Goal: Book appointment/travel/reservation

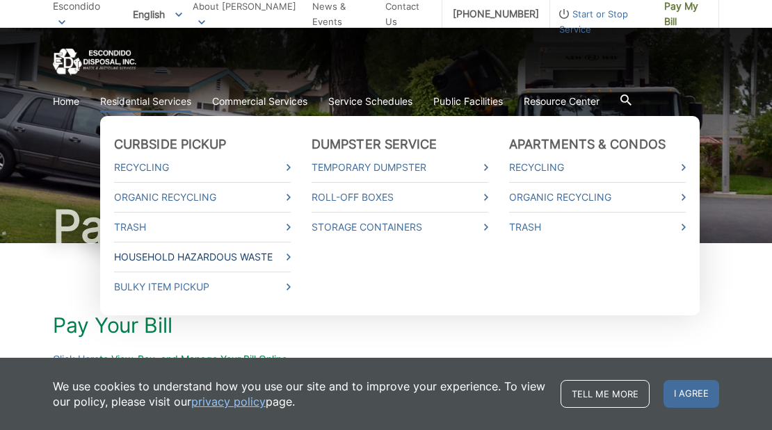
click at [161, 260] on link "Household Hazardous Waste" at bounding box center [202, 257] width 177 height 15
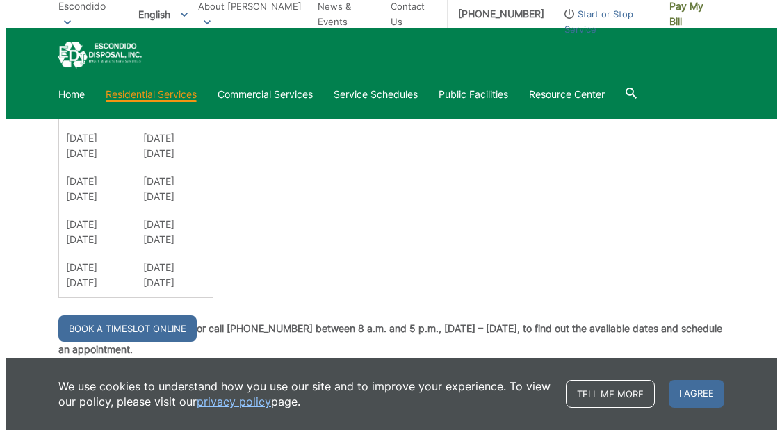
scroll to position [1043, 0]
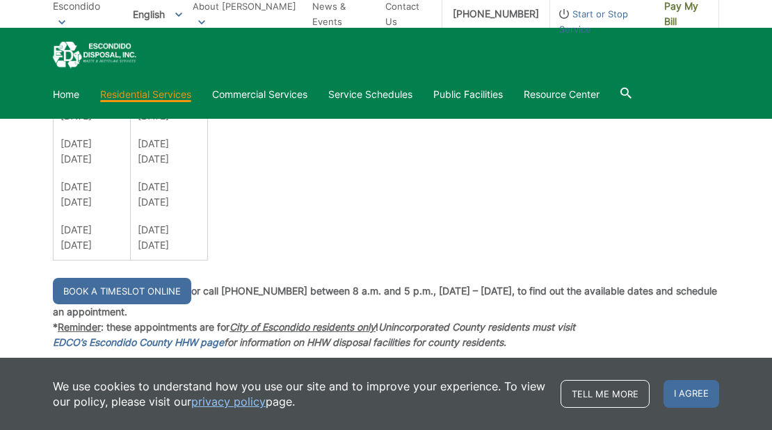
click at [143, 291] on link "Book a Timeslot Online" at bounding box center [122, 291] width 138 height 26
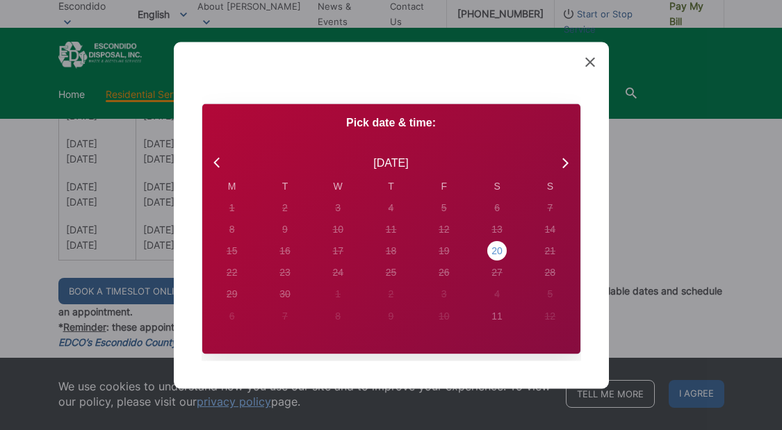
click at [235, 215] on div "20" at bounding box center [232, 207] width 6 height 15
radio input "true"
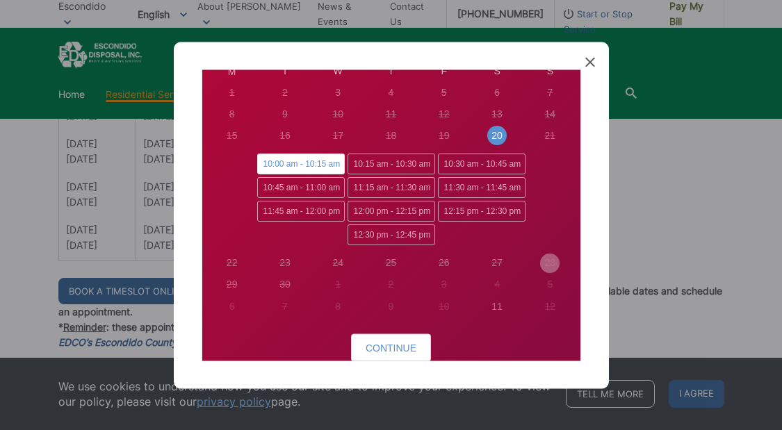
scroll to position [139, 0]
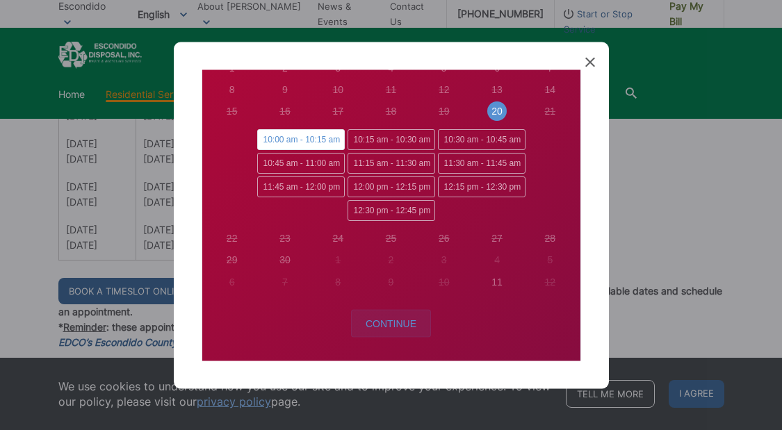
click at [387, 327] on span "Continue" at bounding box center [391, 323] width 51 height 11
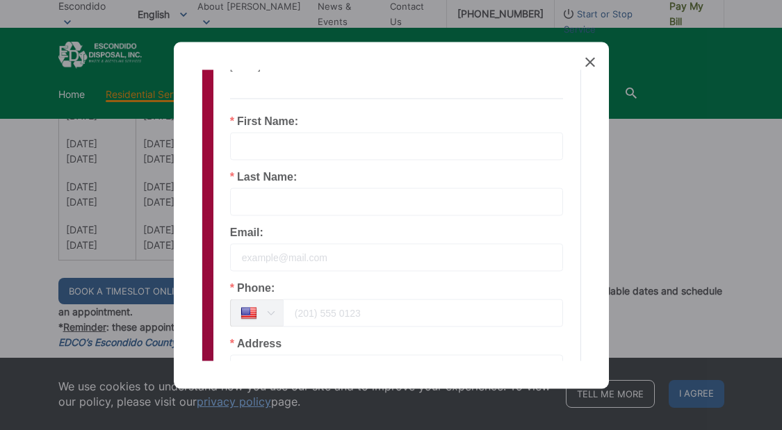
click at [286, 146] on input "text" at bounding box center [397, 146] width 334 height 28
type input "[PERSON_NAME]"
type input "KO"
type input "[EMAIL_ADDRESS][DOMAIN_NAME]"
click at [361, 314] on input "tel" at bounding box center [423, 313] width 281 height 28
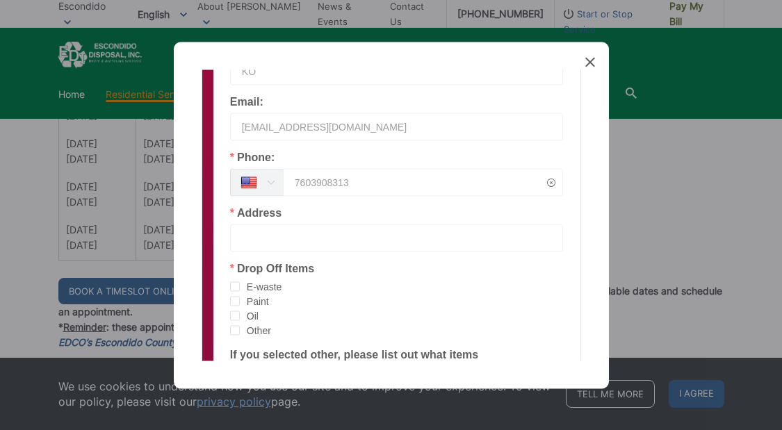
scroll to position [278, 0]
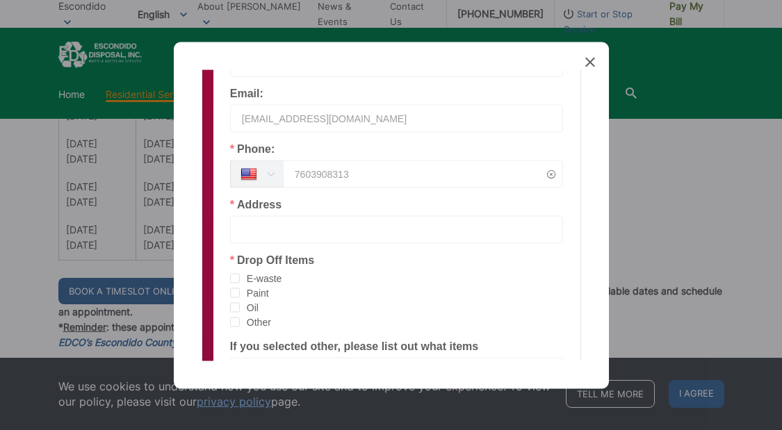
type input "7603908313"
click at [331, 227] on input "text" at bounding box center [397, 230] width 334 height 28
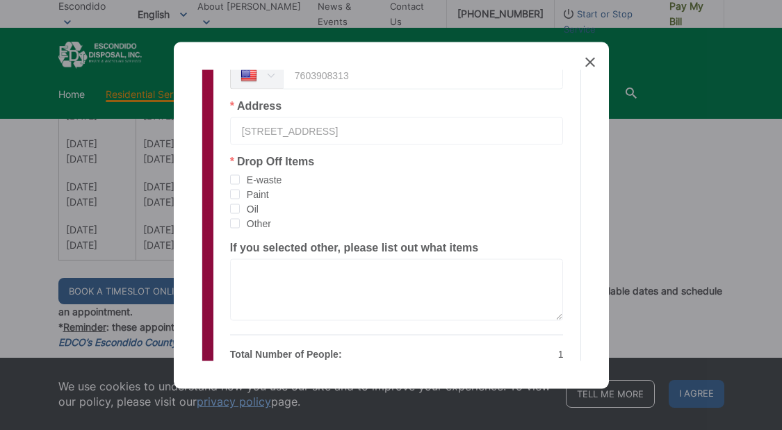
scroll to position [345, 0]
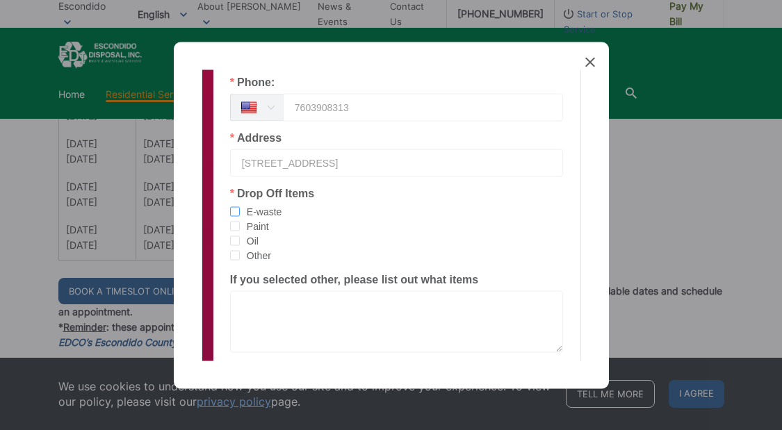
type input "[STREET_ADDRESS]"
click at [232, 211] on span "checkbox-group" at bounding box center [235, 212] width 10 height 10
click at [240, 207] on input "E-waste" at bounding box center [240, 207] width 0 height 0
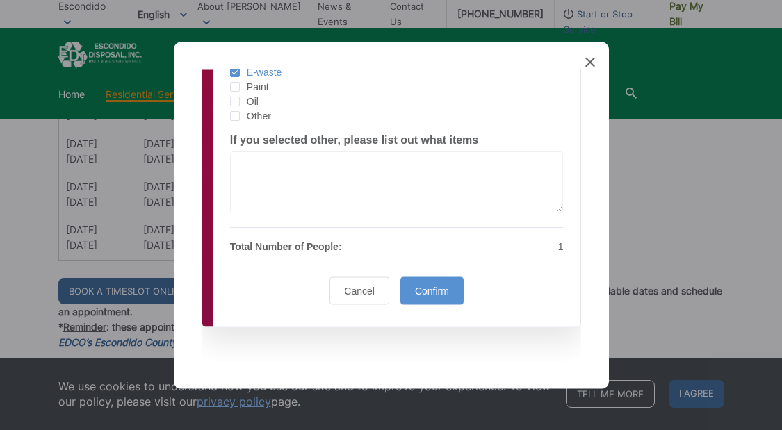
click at [430, 292] on span "Confirm" at bounding box center [432, 290] width 34 height 11
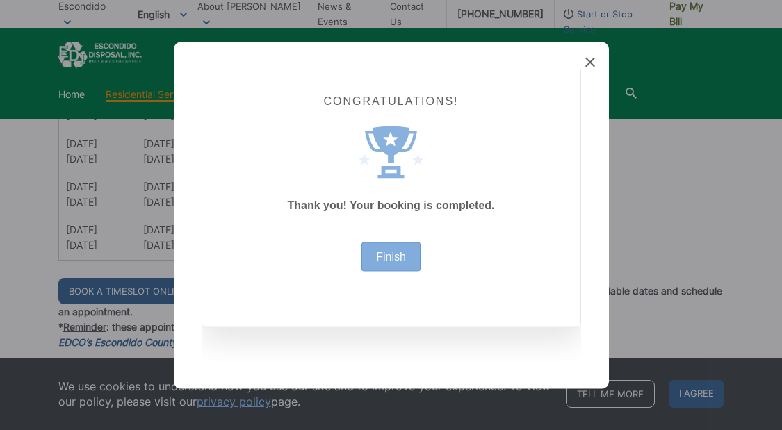
scroll to position [34, 0]
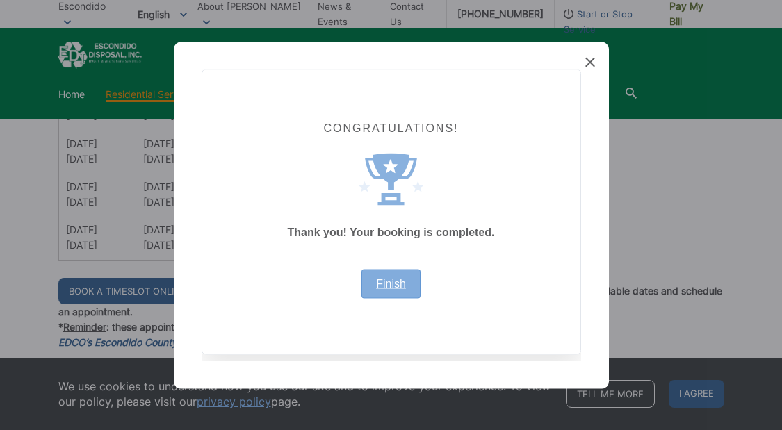
click at [389, 280] on link "Finish" at bounding box center [391, 283] width 30 height 11
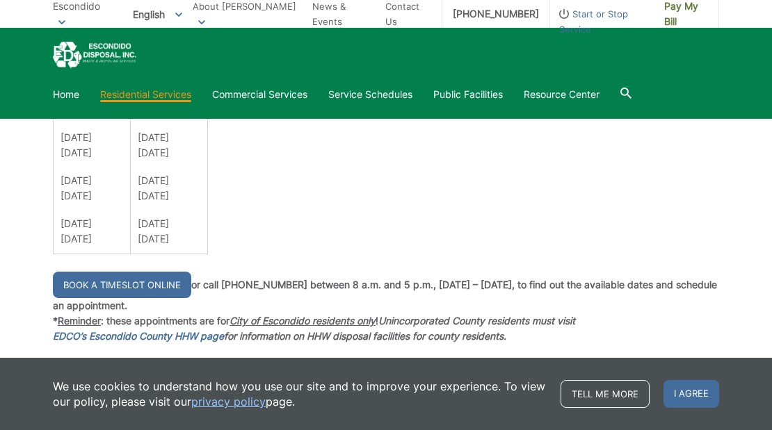
scroll to position [1043, 0]
